Goal: Use online tool/utility

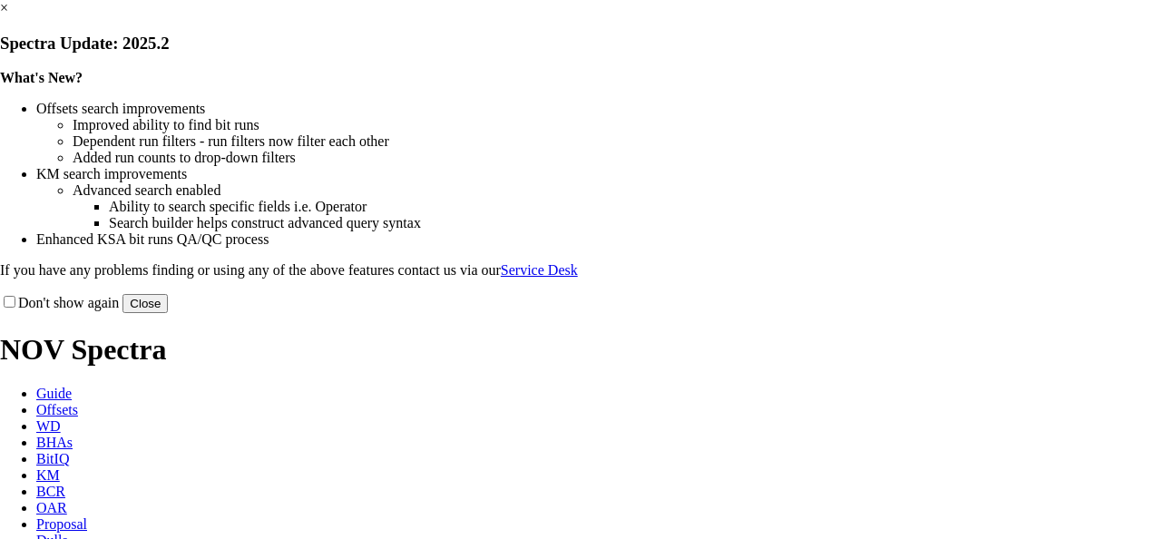
click at [168, 313] on button "Close" at bounding box center [144, 303] width 45 height 19
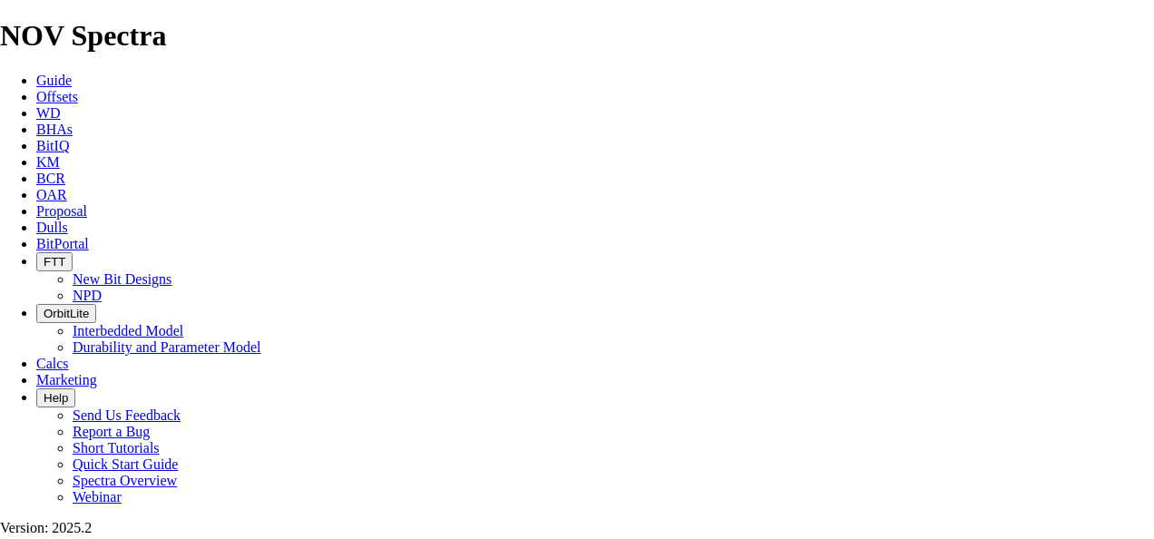
scroll to position [51, 0]
type input "9"
type input "8.75"
type input "7"
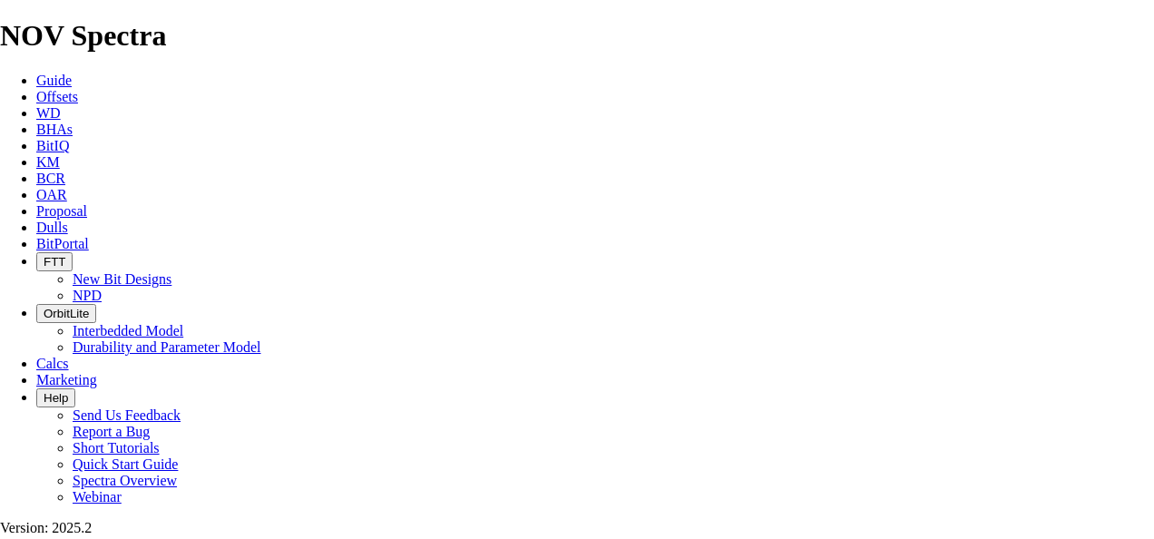
type input "650"
type input "11.6"
select select "number:13"
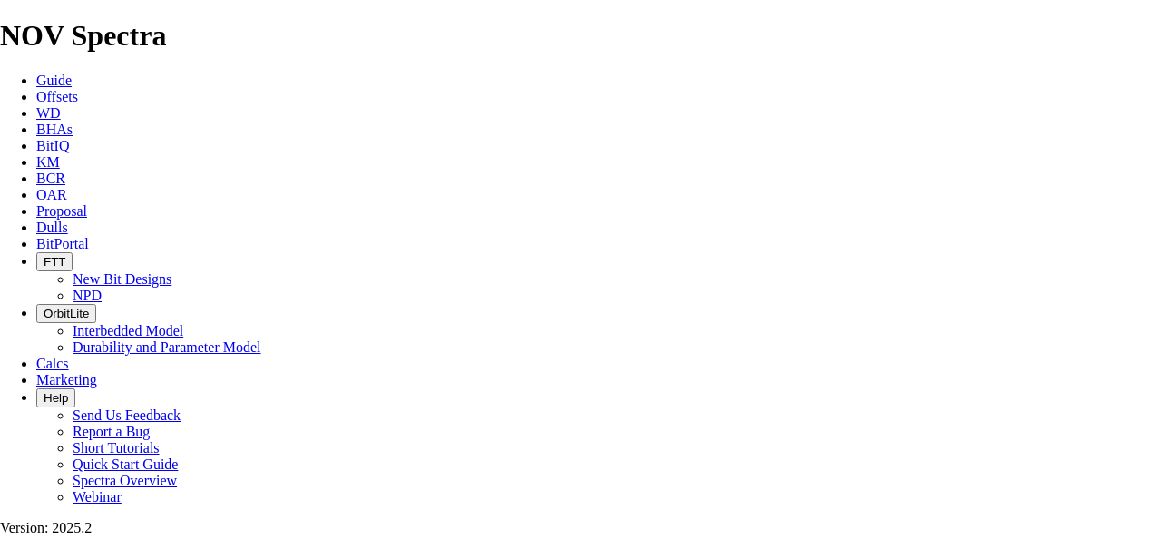
select select "number:13"
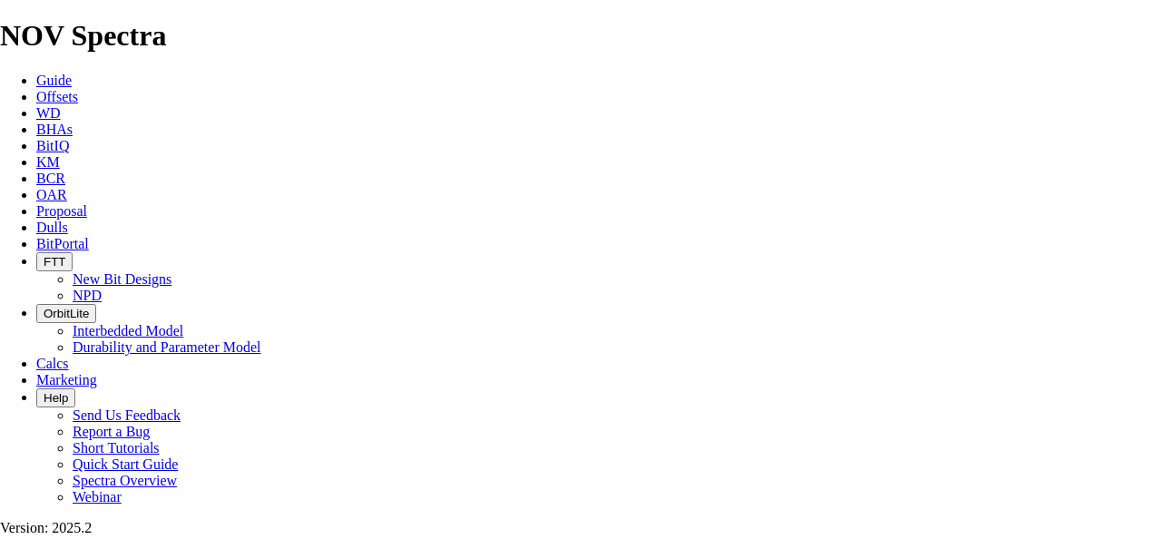
select select "number:13"
select select "number:12"
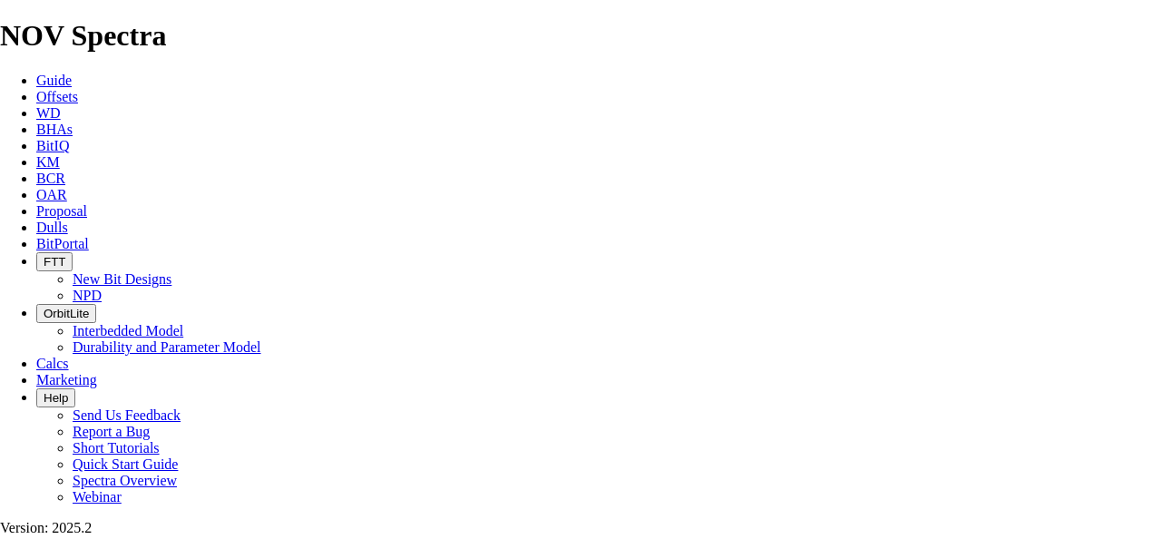
select select "number:12"
drag, startPoint x: 279, startPoint y: 223, endPoint x: 176, endPoint y: 201, distance: 105.7
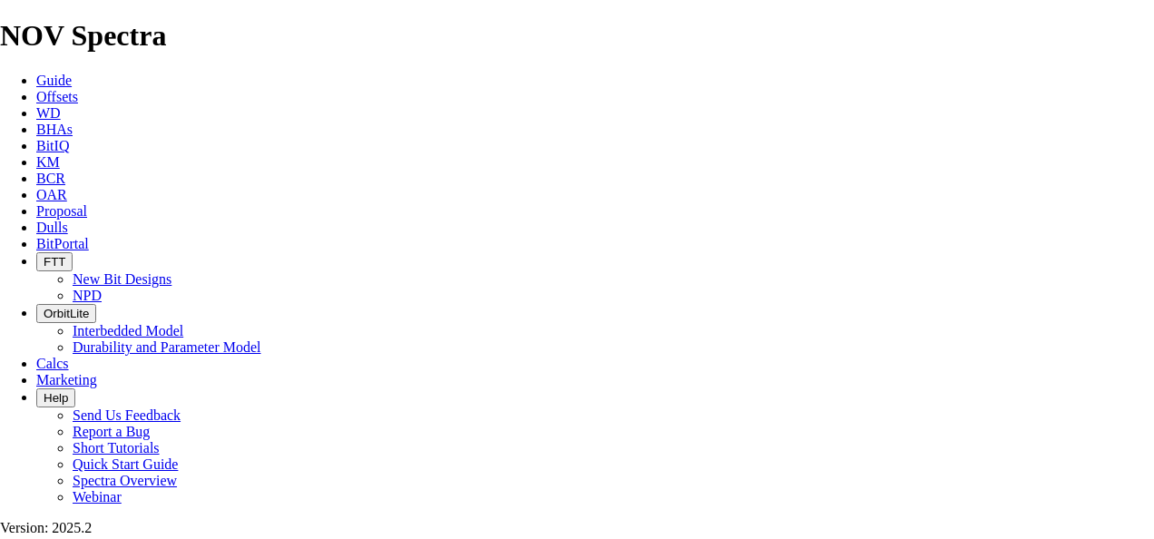
type input "700"
